Goal: Task Accomplishment & Management: Use online tool/utility

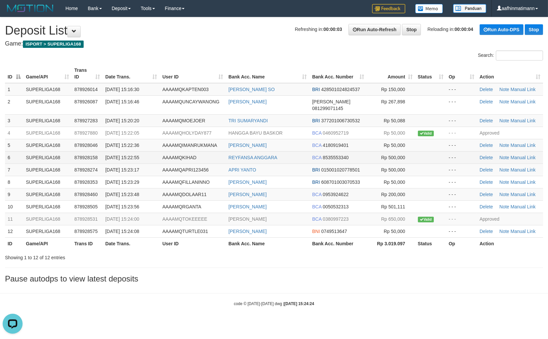
drag, startPoint x: 306, startPoint y: 136, endPoint x: 278, endPoint y: 145, distance: 29.1
click at [306, 139] on td "[PERSON_NAME]" at bounding box center [268, 145] width 84 height 12
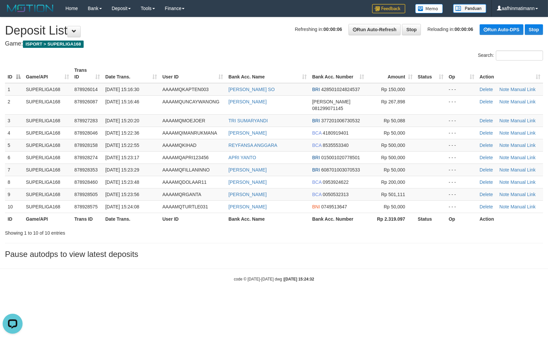
drag, startPoint x: 133, startPoint y: 283, endPoint x: 217, endPoint y: 32, distance: 265.2
drag, startPoint x: 150, startPoint y: 231, endPoint x: 74, endPoint y: 230, distance: 76.4
click at [143, 233] on div "**********" at bounding box center [274, 139] width 548 height 244
click at [121, 73] on th "Date Trans." at bounding box center [131, 73] width 57 height 19
drag, startPoint x: 105, startPoint y: 12, endPoint x: 211, endPoint y: 37, distance: 108.3
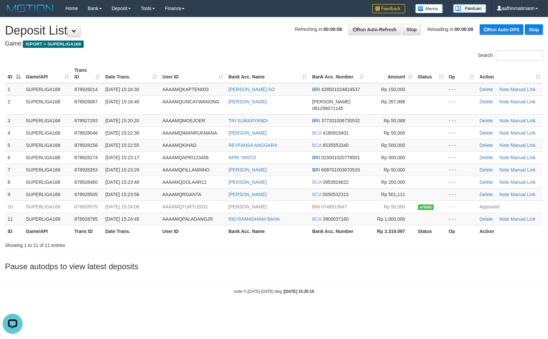
click at [140, 62] on div "ID Game/API Trans ID Date Trans. User ID Bank Acc. Name Bank Acc. Number Amount…" at bounding box center [274, 150] width 548 height 177
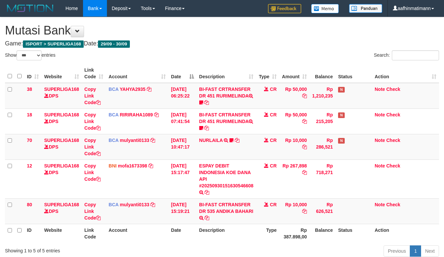
select select "***"
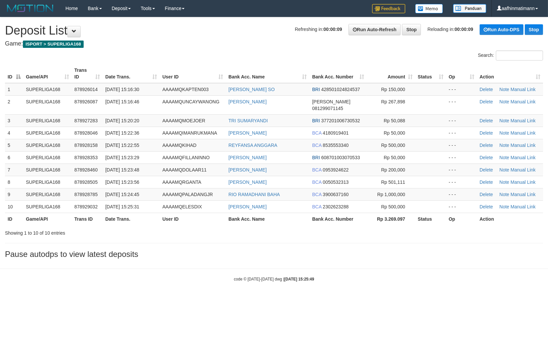
drag, startPoint x: 138, startPoint y: 22, endPoint x: 133, endPoint y: 42, distance: 19.7
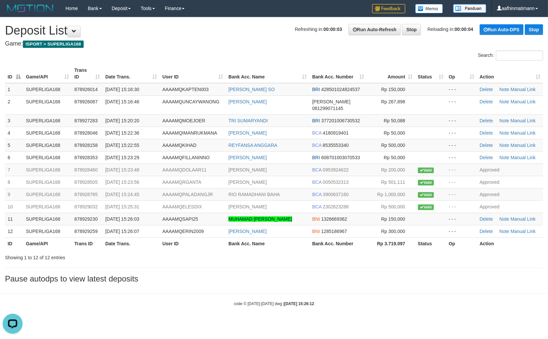
click at [210, 77] on th "User ID" at bounding box center [193, 73] width 66 height 19
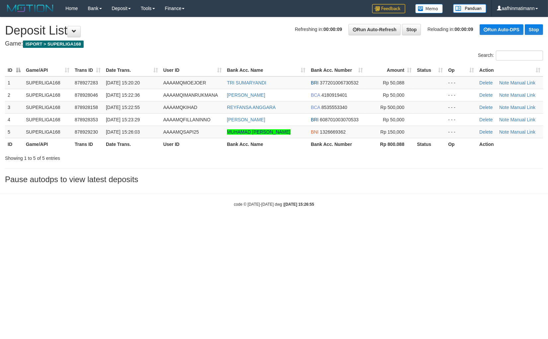
click at [137, 159] on div "Showing 1 to 5 of 5 entries" at bounding box center [114, 156] width 219 height 9
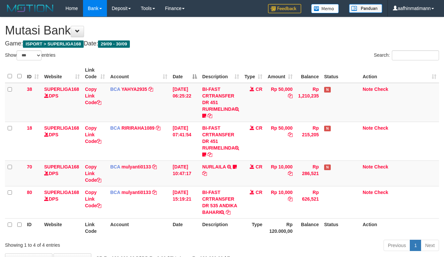
select select "***"
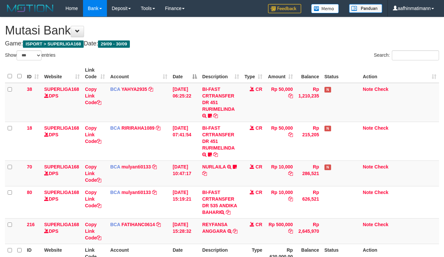
select select "***"
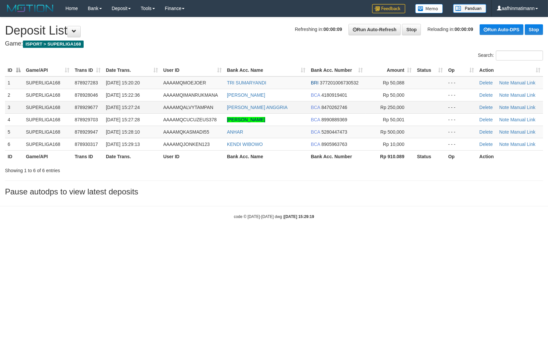
click at [211, 111] on td "AAAAMQALVYTAMPAN" at bounding box center [193, 107] width 64 height 12
click at [190, 110] on td "AAAAMQALVYTAMPAN" at bounding box center [193, 107] width 64 height 12
click at [157, 124] on td "[DATE] 15:27:28" at bounding box center [131, 119] width 57 height 12
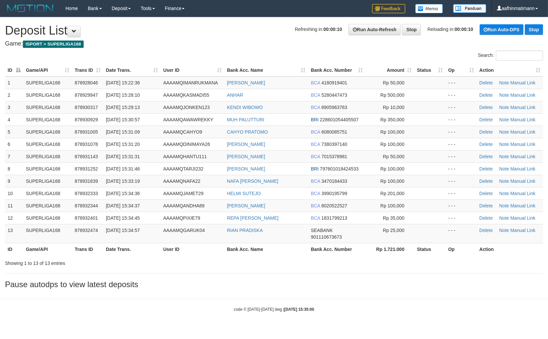
click at [135, 178] on span "[DATE] 15:33:19" at bounding box center [123, 180] width 34 height 5
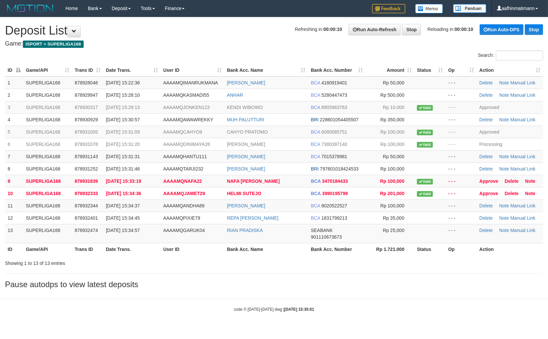
click at [240, 67] on th "Bank Acc. Name" at bounding box center [267, 70] width 84 height 12
click at [238, 65] on th "Bank Acc. Name" at bounding box center [267, 70] width 84 height 12
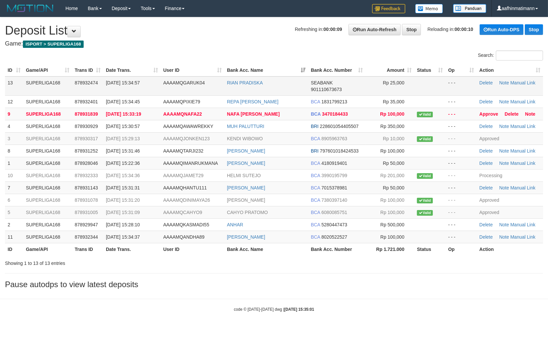
click at [171, 85] on td "AAAAMQGARUK04" at bounding box center [193, 85] width 64 height 19
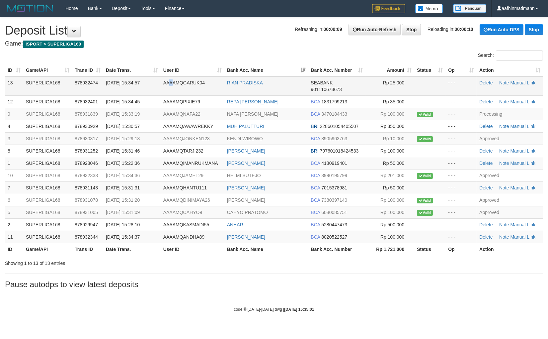
click at [171, 85] on td "AAAAMQGARUK04" at bounding box center [193, 85] width 64 height 19
click at [172, 88] on td "AAAAMQGARUK04" at bounding box center [193, 85] width 64 height 19
click at [170, 94] on td "AAAAMQGARUK04" at bounding box center [193, 85] width 64 height 19
drag, startPoint x: 148, startPoint y: 111, endPoint x: 164, endPoint y: 114, distance: 15.9
click at [164, 114] on tbody "13 SUPERLIGA168 878932474 30/09/2025 15:34:57 AAAAMQGARUK04 RIAN PRADISKA SEABA…" at bounding box center [274, 159] width 538 height 167
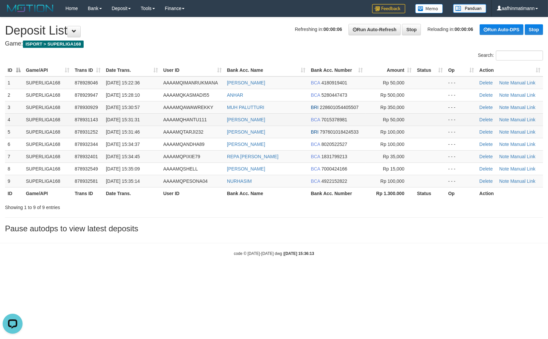
click at [164, 113] on td "AAAAMQHANTU111" at bounding box center [193, 119] width 64 height 12
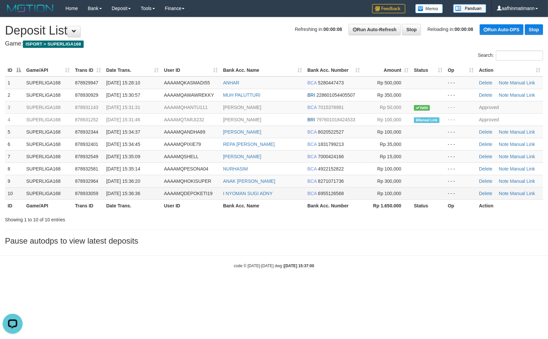
drag, startPoint x: 329, startPoint y: 170, endPoint x: 125, endPoint y: 187, distance: 205.0
click at [320, 176] on tbody "1 SUPERLIGA168 878929947 30/09/2025 15:28:10 AAAAMQKASMADI55 ANHAR BCA 52804474…" at bounding box center [274, 137] width 538 height 123
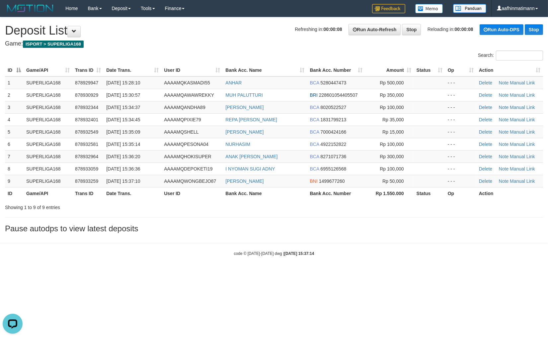
drag, startPoint x: 356, startPoint y: 240, endPoint x: 167, endPoint y: 256, distance: 189.7
click at [353, 241] on body "Toggle navigation Home Bank Account List Load By Website Group [ISPORT] SUPERLI…" at bounding box center [274, 136] width 548 height 273
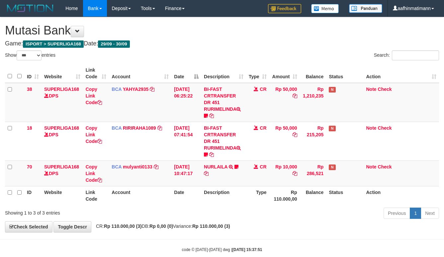
select select "***"
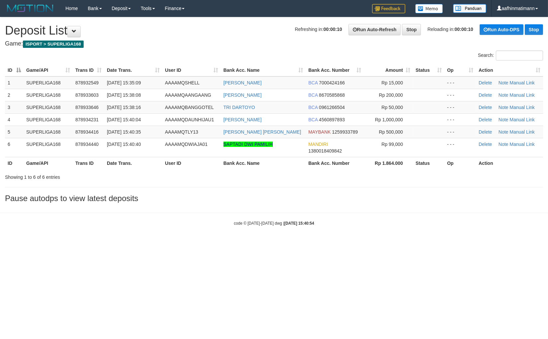
drag, startPoint x: 154, startPoint y: 54, endPoint x: 152, endPoint y: 57, distance: 3.6
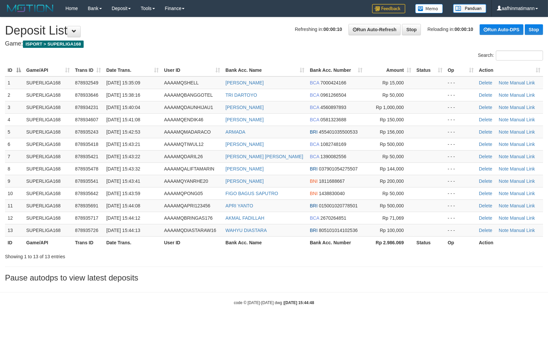
drag, startPoint x: 0, startPoint y: 0, endPoint x: 129, endPoint y: 61, distance: 142.5
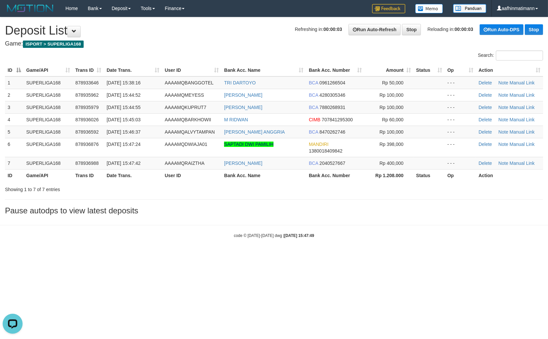
drag, startPoint x: 300, startPoint y: 30, endPoint x: 299, endPoint y: 34, distance: 3.3
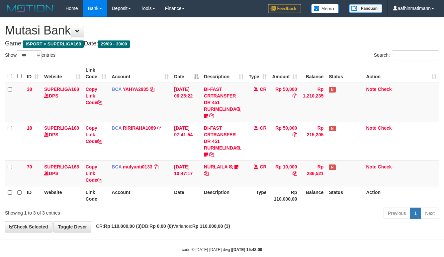
select select "***"
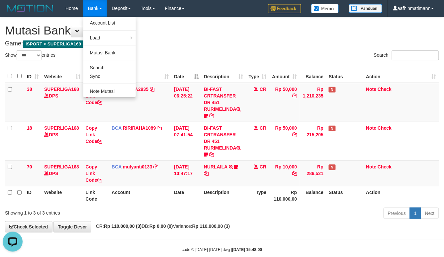
drag, startPoint x: 107, startPoint y: 2, endPoint x: 244, endPoint y: 50, distance: 145.7
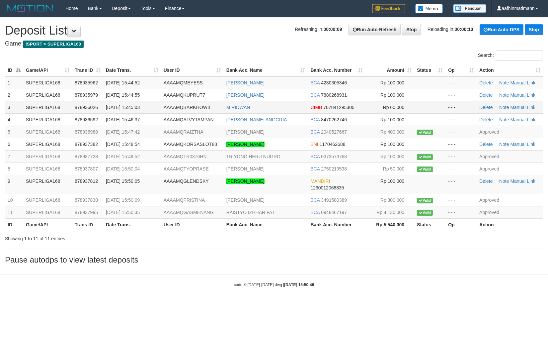
drag, startPoint x: 304, startPoint y: 109, endPoint x: 0, endPoint y: 67, distance: 307.0
click at [304, 110] on td "M RIDWAN" at bounding box center [266, 107] width 84 height 12
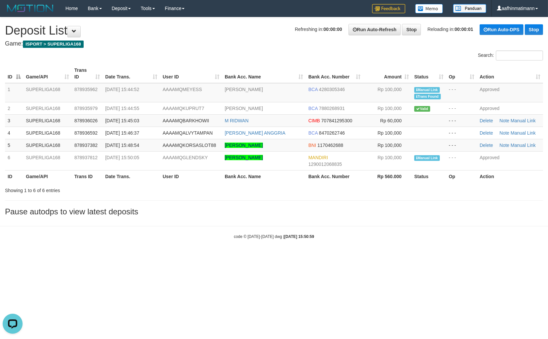
click at [336, 208] on h3 "Pause autodps to view latest deposits" at bounding box center [274, 211] width 538 height 9
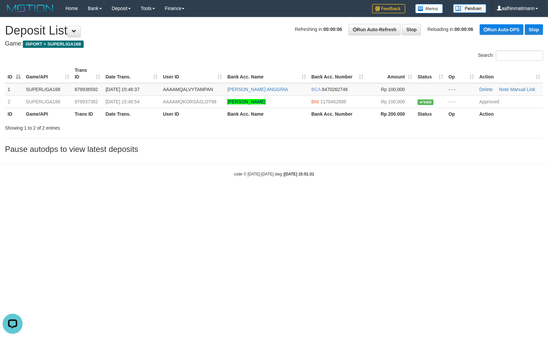
drag, startPoint x: 242, startPoint y: 27, endPoint x: 242, endPoint y: 31, distance: 3.7
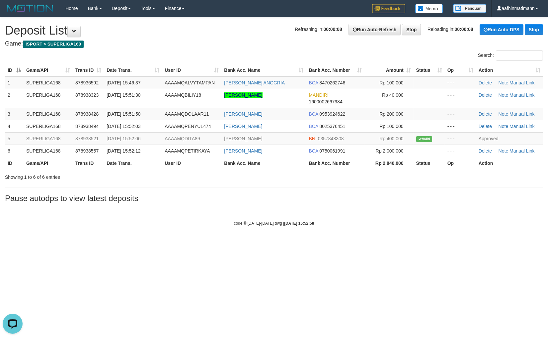
drag, startPoint x: 273, startPoint y: 21, endPoint x: 270, endPoint y: 36, distance: 15.2
drag, startPoint x: 217, startPoint y: 54, endPoint x: 216, endPoint y: 50, distance: 3.9
drag, startPoint x: 141, startPoint y: 148, endPoint x: 132, endPoint y: 160, distance: 15.0
click at [139, 152] on span "[DATE] 15:53:02" at bounding box center [124, 150] width 34 height 5
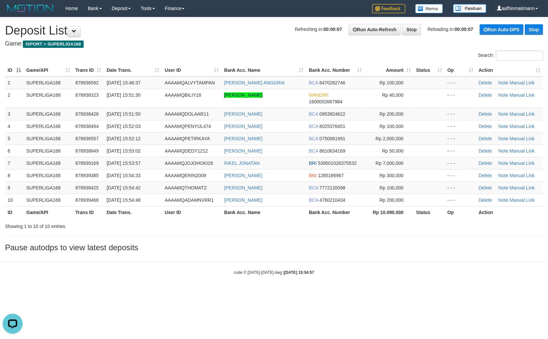
click at [304, 229] on div "Showing 1 to 10 of 10 entries" at bounding box center [274, 224] width 548 height 9
click at [327, 138] on span "0750061991" at bounding box center [333, 138] width 26 height 5
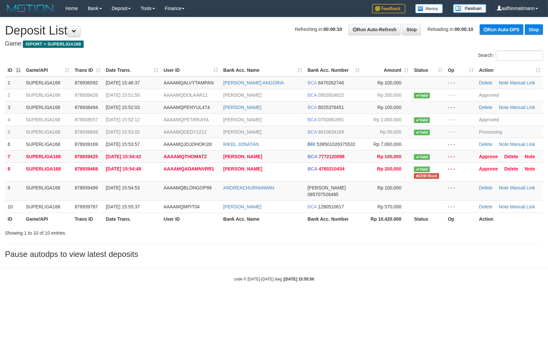
click at [299, 219] on div "ID Game/API Trans ID Date Trans. User ID Bank Acc. Name Bank Acc. Number Amount…" at bounding box center [274, 144] width 548 height 165
drag, startPoint x: 299, startPoint y: 219, endPoint x: 295, endPoint y: 220, distance: 4.1
click at [299, 221] on div "Search: ID Game/API Trans ID Date Trans. User ID Bank Acc. Name Bank Acc. Numbe…" at bounding box center [274, 143] width 538 height 186
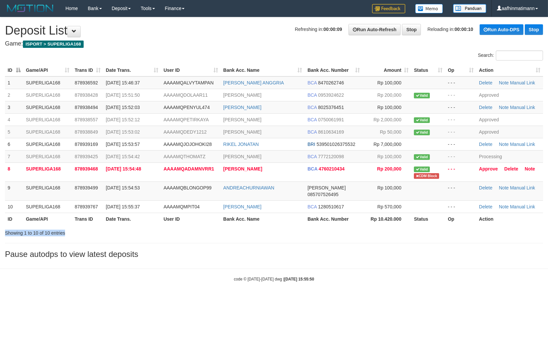
click at [295, 227] on div at bounding box center [389, 227] width 320 height 0
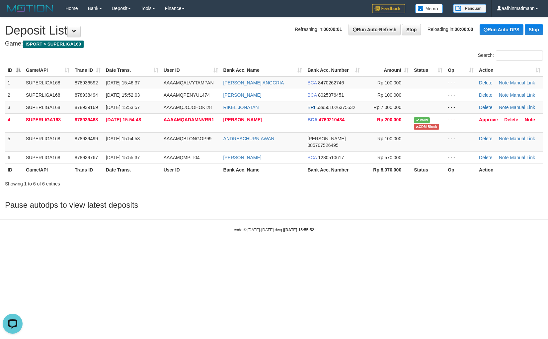
click at [288, 230] on body "Toggle navigation Home Bank Account List Load By Website Group [ISPORT] SUPERLI…" at bounding box center [274, 124] width 548 height 249
drag, startPoint x: 287, startPoint y: 230, endPoint x: 68, endPoint y: 222, distance: 219.4
click at [276, 231] on body "Toggle navigation Home Bank Account List Load By Website Group [ISPORT] SUPERLI…" at bounding box center [274, 124] width 548 height 249
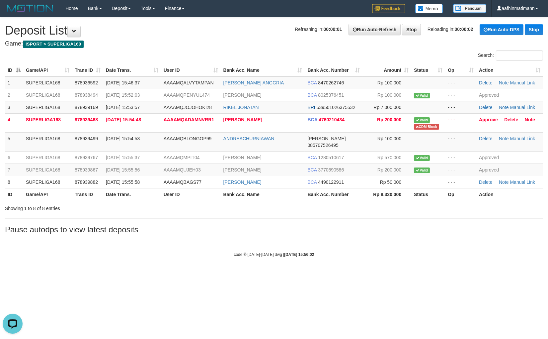
click at [323, 251] on div "code © 2012-2018 dwg | 2025/09/30 15:56:02" at bounding box center [274, 254] width 548 height 7
click at [323, 243] on body "Toggle navigation Home Bank Account List Load By Website Group [ISPORT] SUPERLI…" at bounding box center [274, 137] width 548 height 274
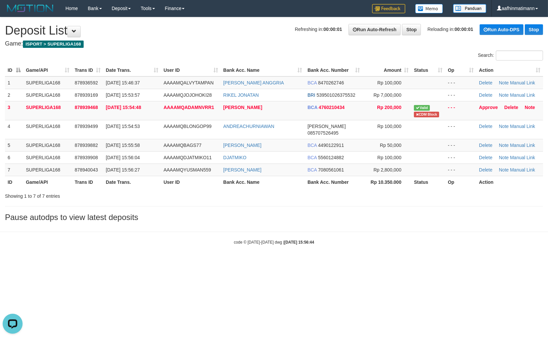
drag, startPoint x: 317, startPoint y: 179, endPoint x: 297, endPoint y: 46, distance: 134.7
click at [325, 179] on th "Bank Acc. Number" at bounding box center [334, 182] width 58 height 12
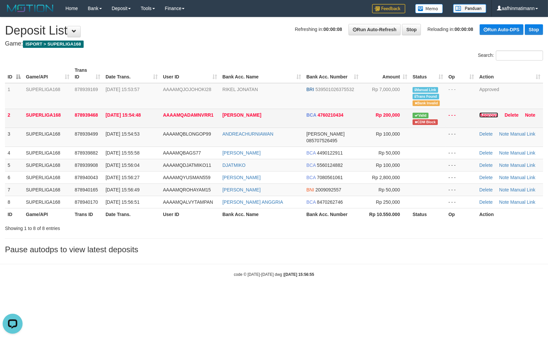
click at [484, 116] on link "Approve" at bounding box center [489, 114] width 19 height 5
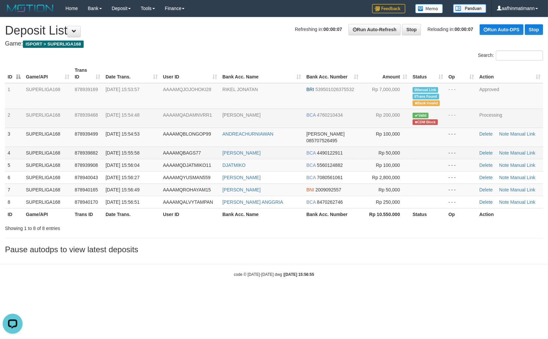
click at [202, 146] on td "AAAAMQBAGS77" at bounding box center [189, 152] width 59 height 12
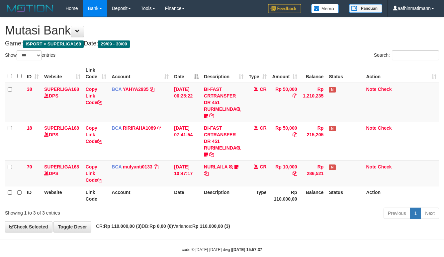
select select "***"
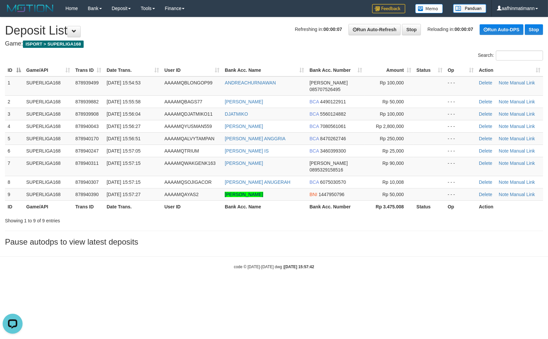
click at [320, 263] on div "code © [DATE]-[DATE] dwg | [DATE] 15:57:42" at bounding box center [274, 266] width 548 height 7
click at [93, 99] on span "878939882" at bounding box center [86, 101] width 23 height 5
